Goal: Use online tool/utility: Utilize a website feature to perform a specific function

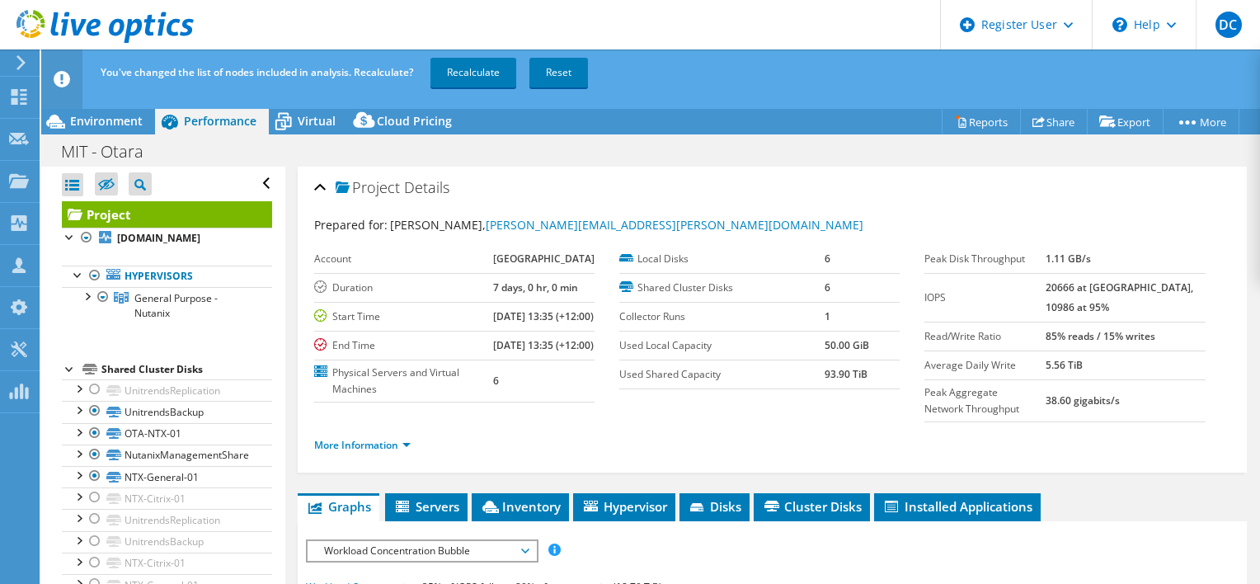
select select "[GEOGRAPHIC_DATA]"
select select "AUD"
click at [297, 131] on div "Virtual" at bounding box center [308, 121] width 79 height 26
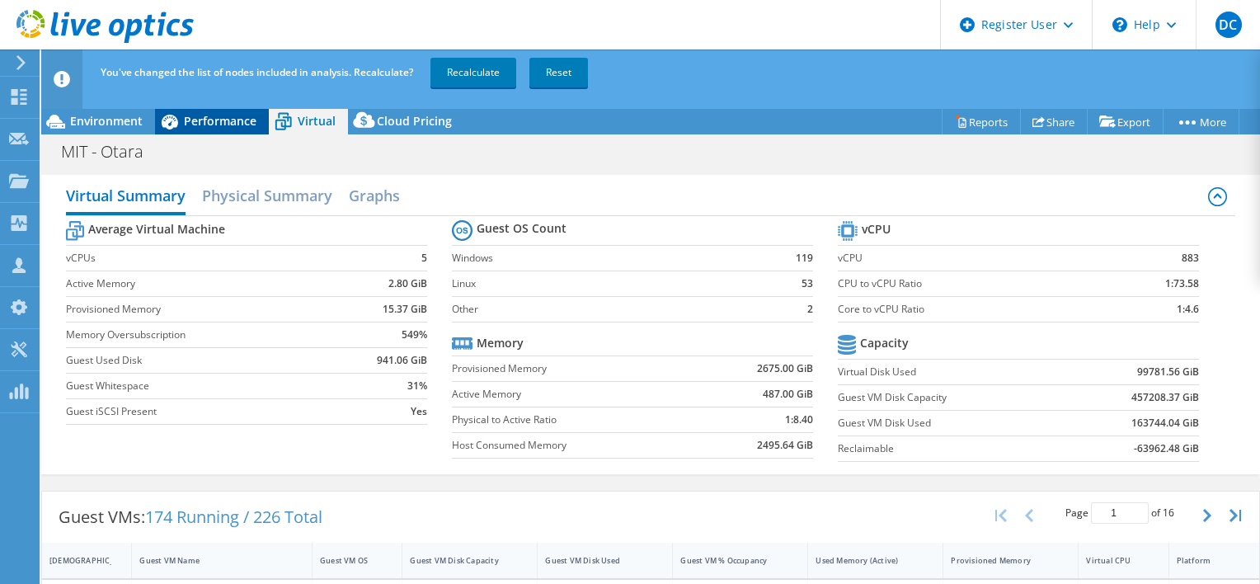
click at [234, 120] on span "Performance" at bounding box center [220, 121] width 73 height 16
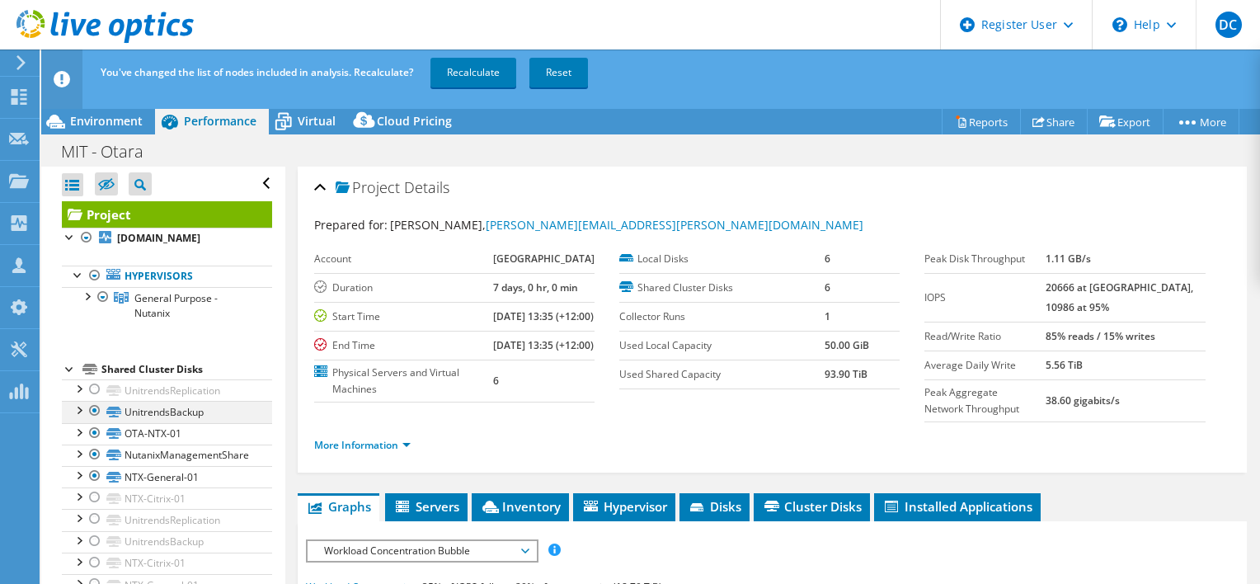
click at [92, 421] on div at bounding box center [95, 411] width 16 height 20
click at [90, 443] on div at bounding box center [95, 433] width 16 height 20
click at [94, 464] on div at bounding box center [95, 454] width 16 height 20
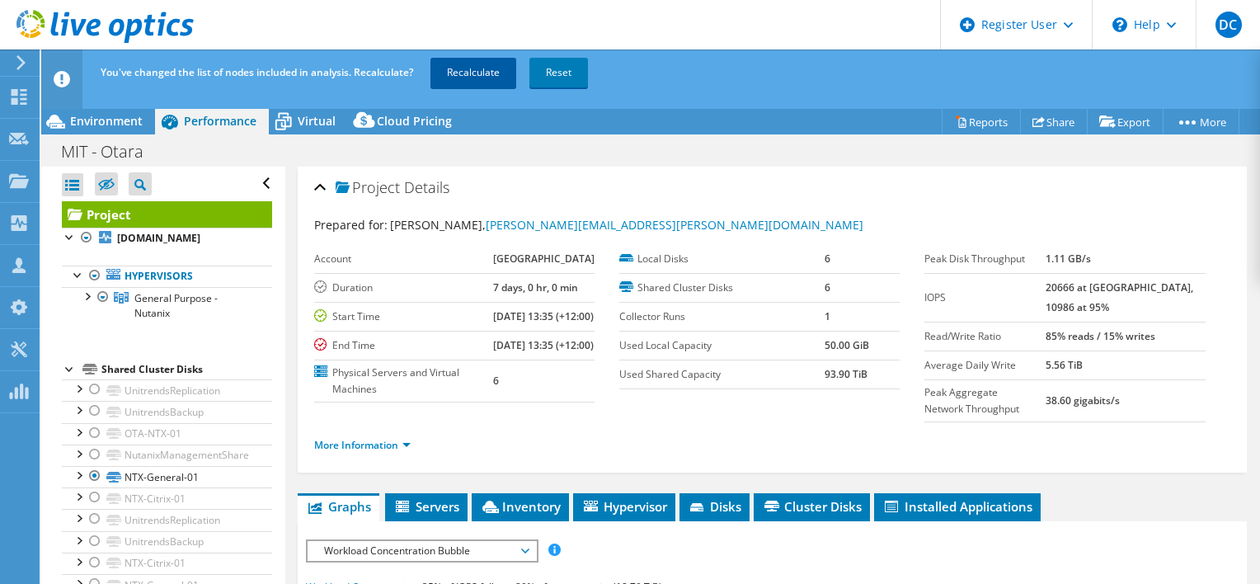
click at [459, 78] on link "Recalculate" at bounding box center [473, 73] width 86 height 30
